Goal: Find specific page/section: Find specific page/section

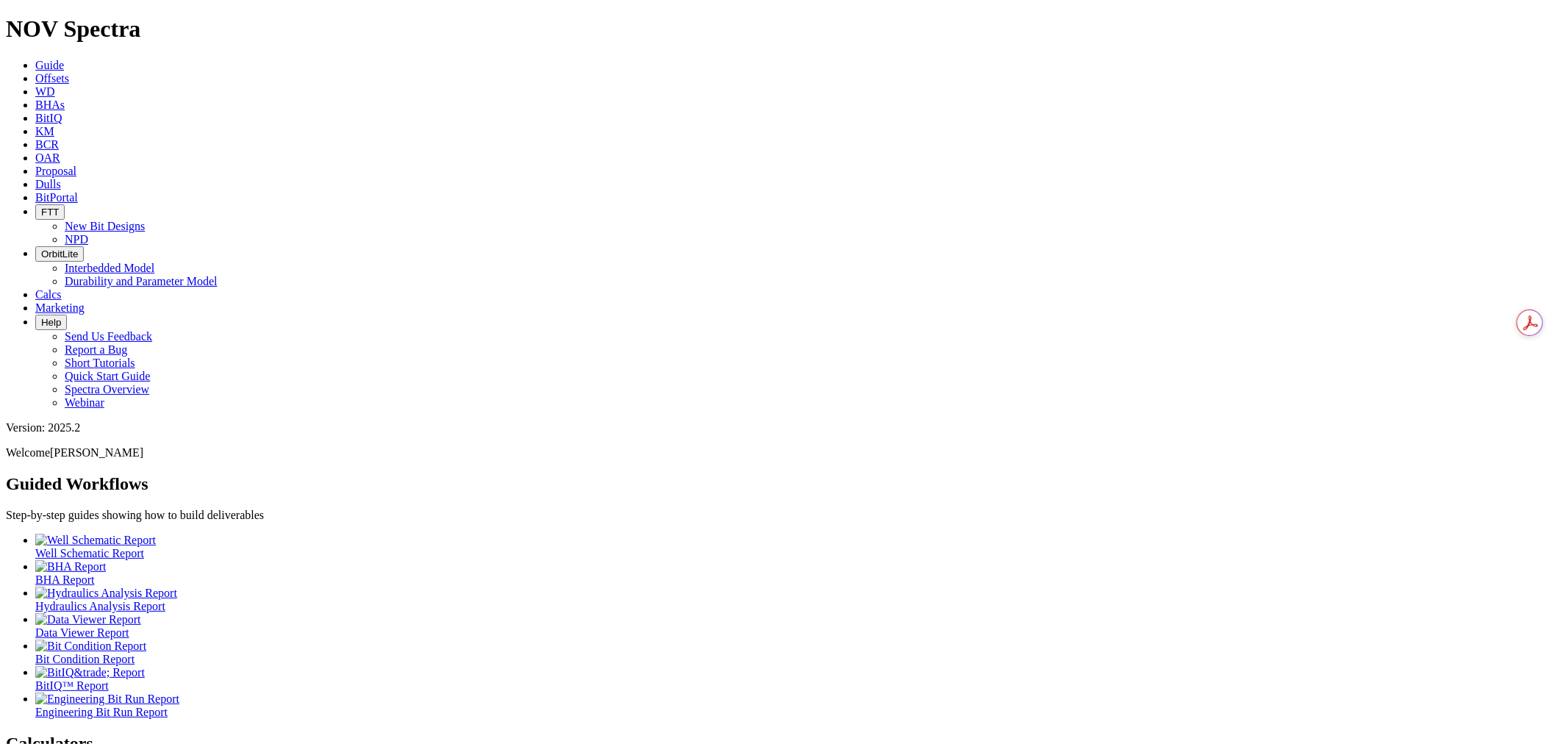
click at [61, 178] on span "Dulls" at bounding box center [48, 184] width 26 height 13
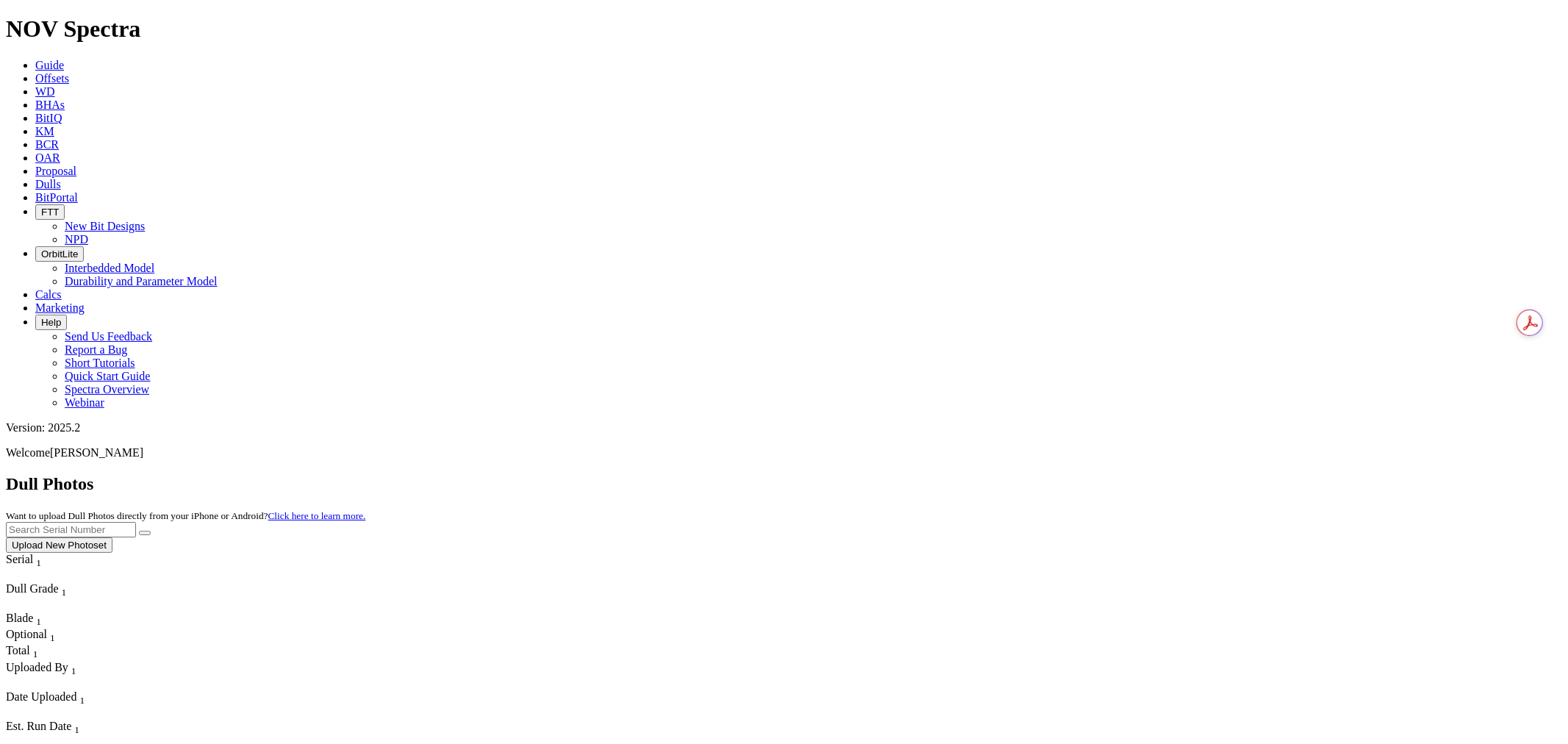
click at [136, 522] on input "text" at bounding box center [71, 529] width 130 height 15
click at [139, 531] on button "submit" at bounding box center [145, 533] width 12 height 4
click at [136, 522] on input "a310373" at bounding box center [71, 529] width 130 height 15
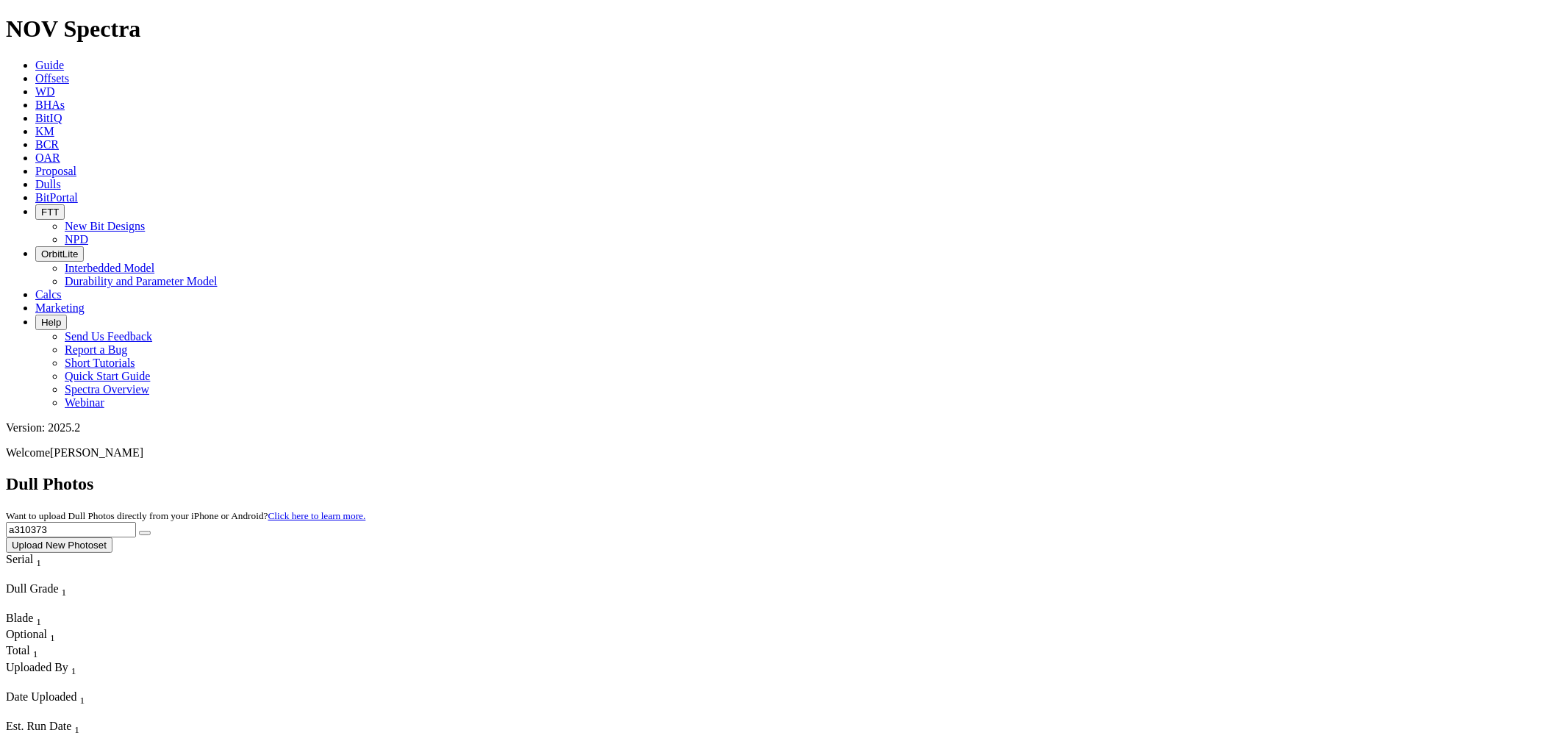
drag, startPoint x: 1239, startPoint y: 62, endPoint x: 1291, endPoint y: 64, distance: 52.0
click at [136, 522] on input "a310373" at bounding box center [71, 529] width 130 height 15
click at [139, 531] on button "submit" at bounding box center [145, 533] width 12 height 4
drag, startPoint x: 1274, startPoint y: 64, endPoint x: 1164, endPoint y: 53, distance: 110.5
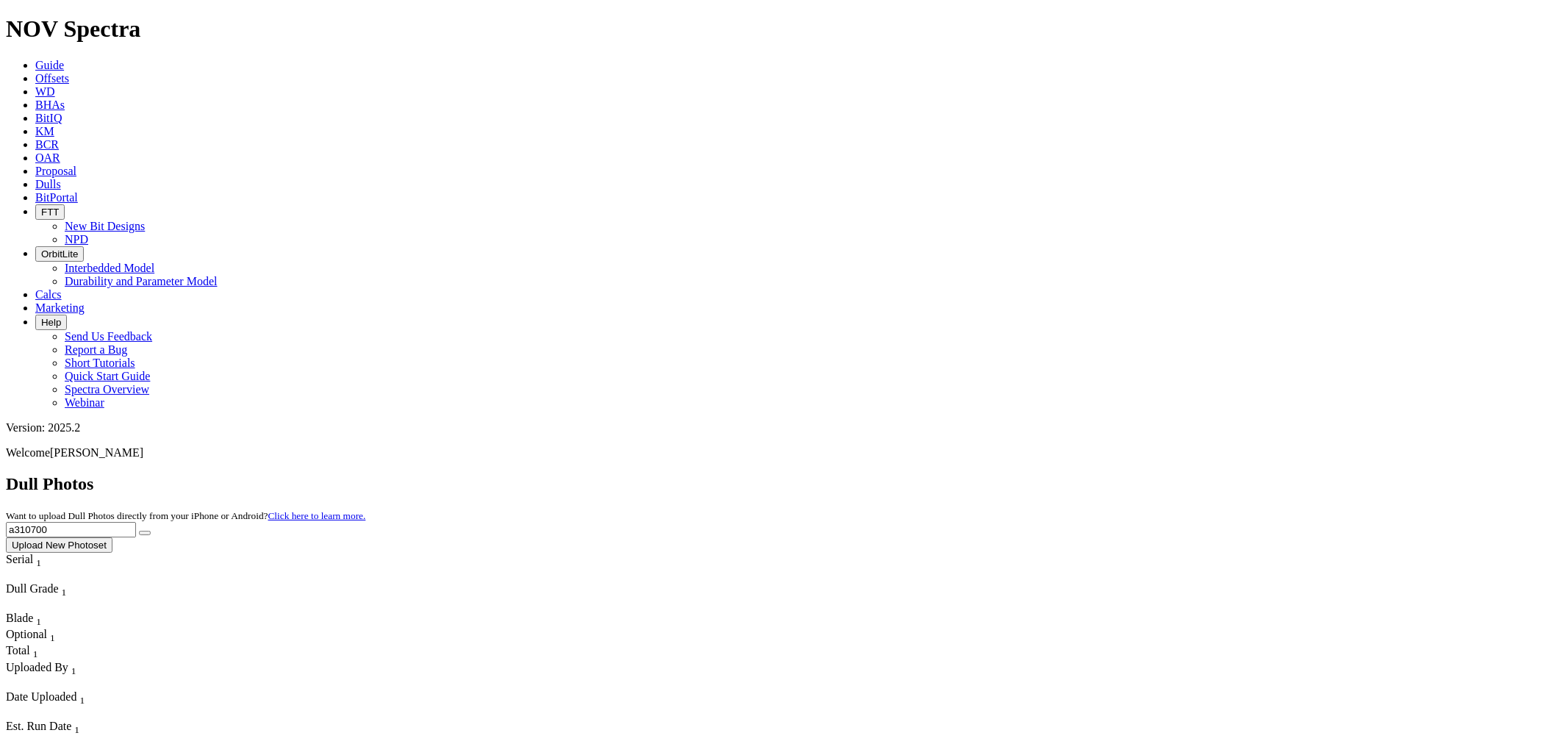
click at [1164, 474] on div "Dull Photos Want to upload Dull Photos directly from your iPhone or Android? Cl…" at bounding box center [784, 513] width 1556 height 78
paste input "A317108"
click at [145, 533] on icon "submit" at bounding box center [145, 533] width 0 height 0
drag, startPoint x: 1283, startPoint y: 63, endPoint x: 1296, endPoint y: 63, distance: 13.0
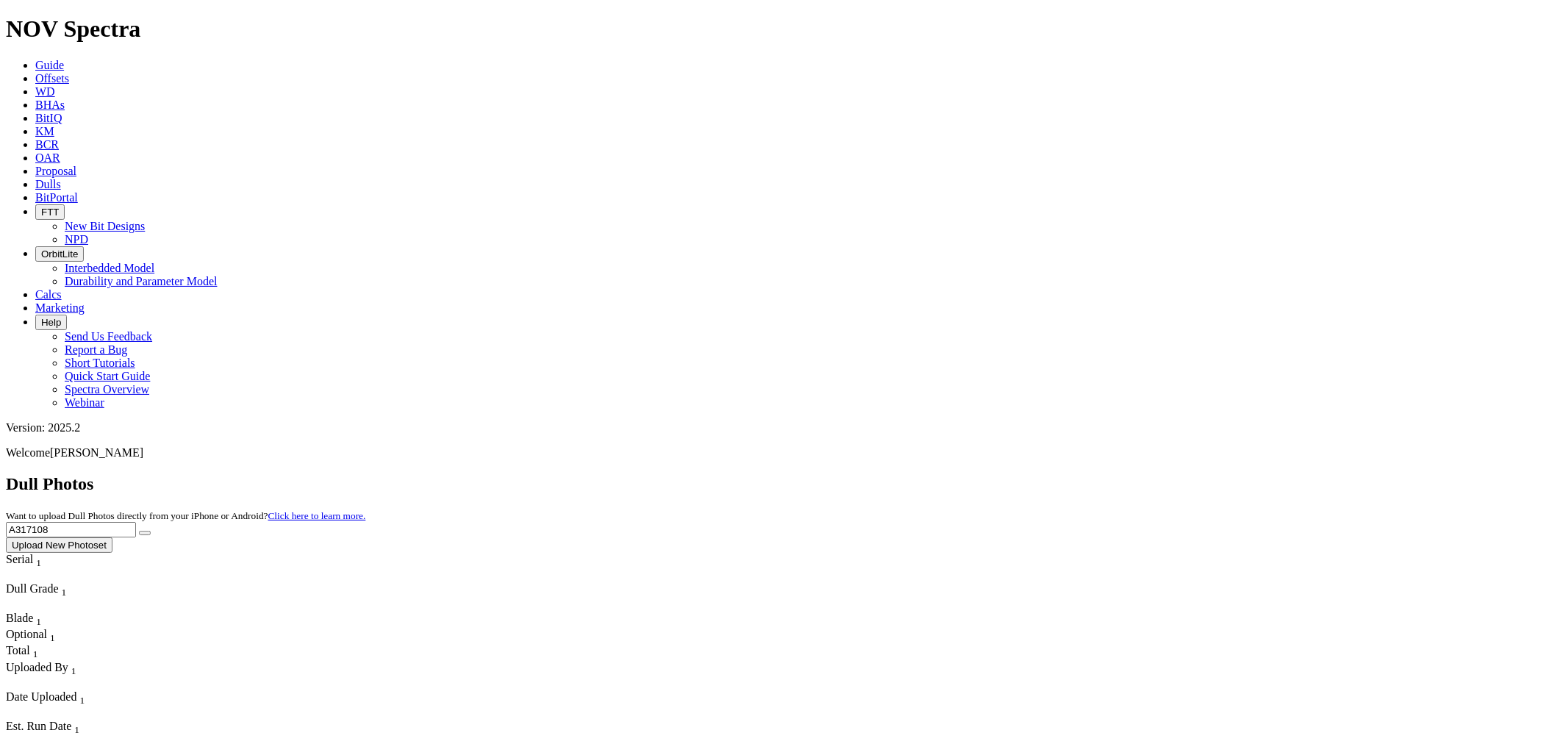
click at [136, 522] on input "A317108" at bounding box center [71, 529] width 130 height 15
click at [145, 533] on icon "submit" at bounding box center [145, 533] width 0 height 0
click at [136, 522] on input "A317108" at bounding box center [71, 529] width 130 height 15
type input "A317103"
click at [145, 533] on icon "submit" at bounding box center [145, 533] width 0 height 0
